Goal: Obtain resource: Obtain resource

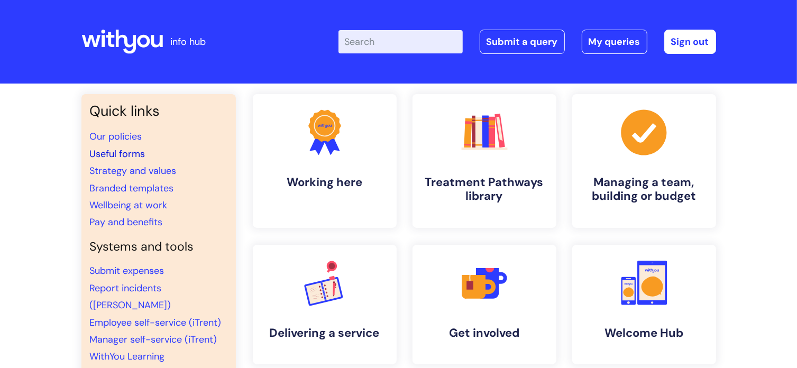
click at [139, 150] on link "Useful forms" at bounding box center [118, 154] width 56 height 13
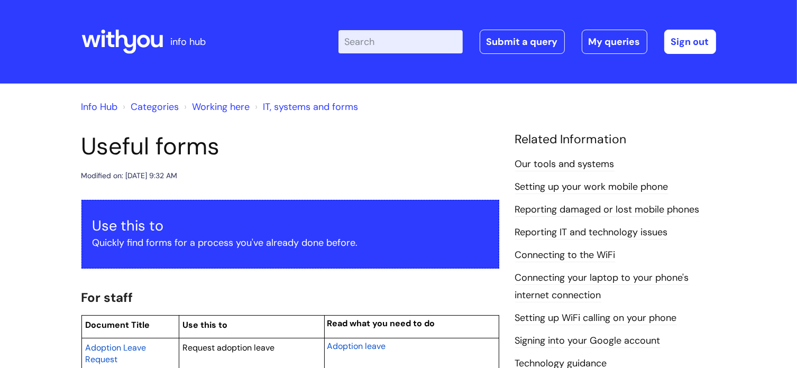
click at [369, 40] on input "Enter your search term here..." at bounding box center [401, 41] width 124 height 23
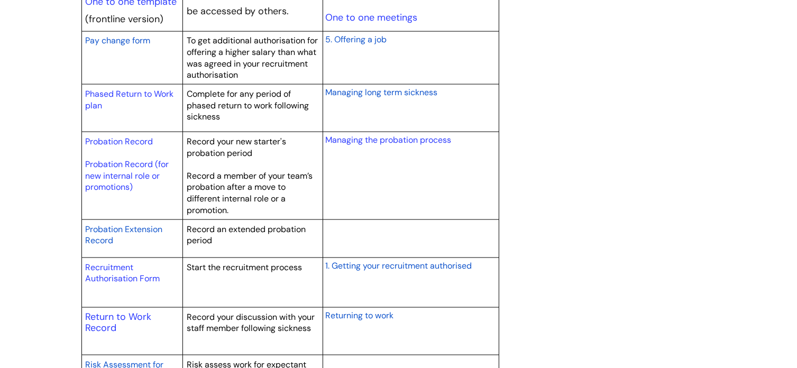
scroll to position [1421, 0]
type input "pr"
click at [120, 154] on p at bounding box center [132, 153] width 94 height 12
click at [120, 173] on link "Probation Record (for new internal role or promotions)" at bounding box center [127, 175] width 84 height 34
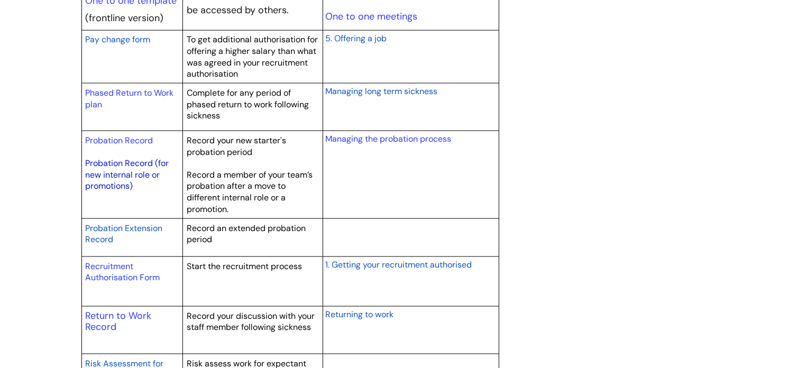
click at [120, 173] on link "Probation Record (for new internal role or promotions)" at bounding box center [127, 175] width 84 height 34
